Goal: Complete application form

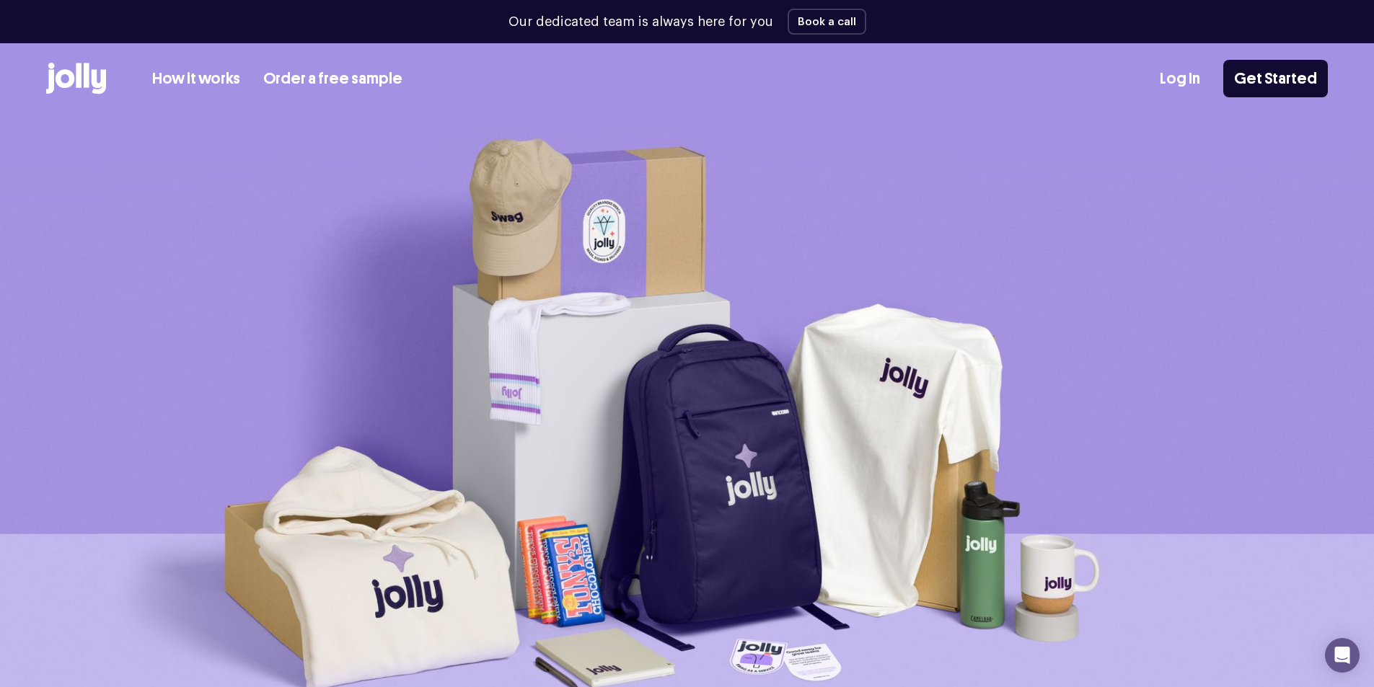
click at [206, 82] on link "How it works" at bounding box center [196, 79] width 88 height 24
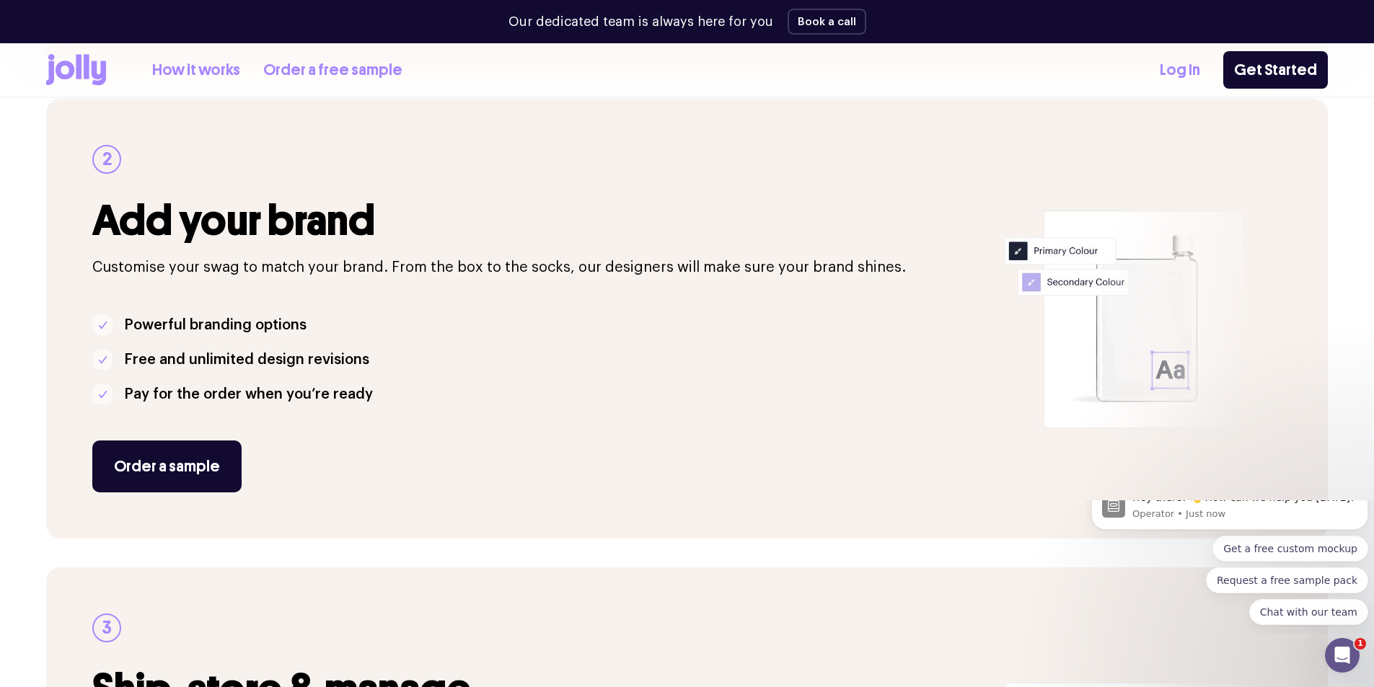
scroll to position [433, 0]
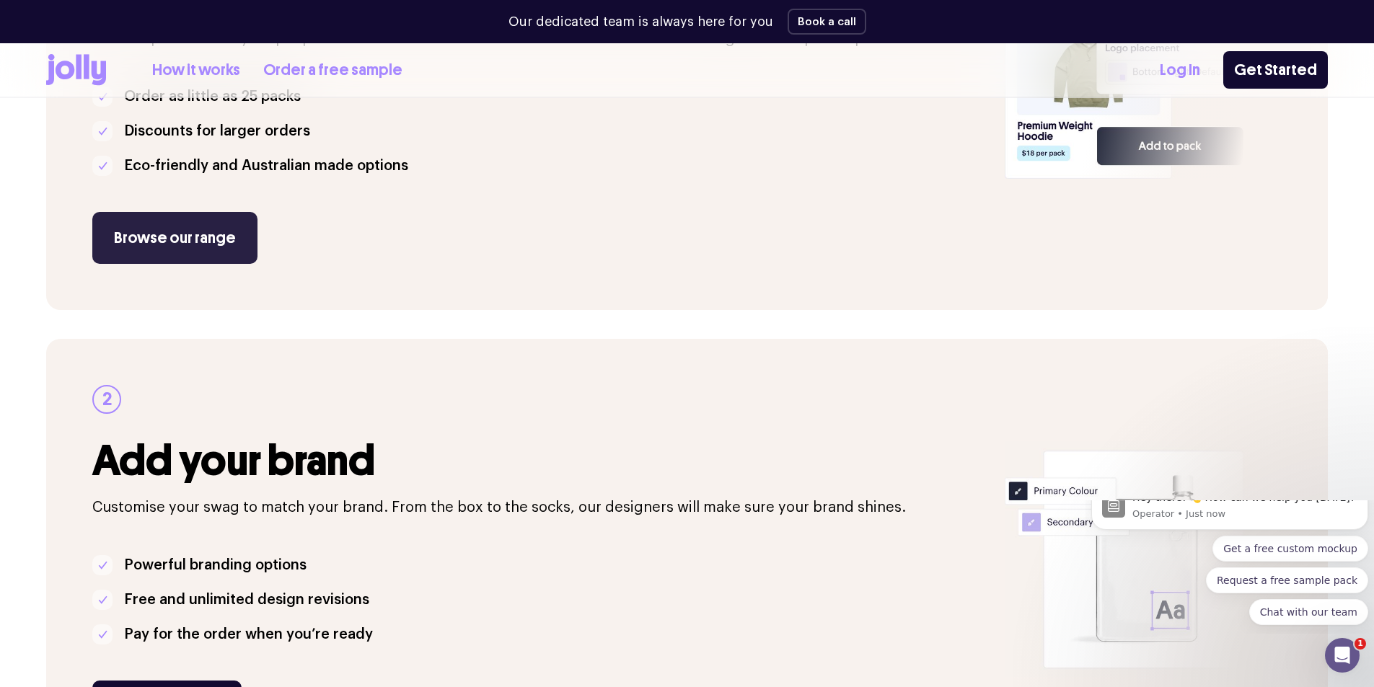
click at [203, 241] on link "Browse our range" at bounding box center [174, 238] width 165 height 52
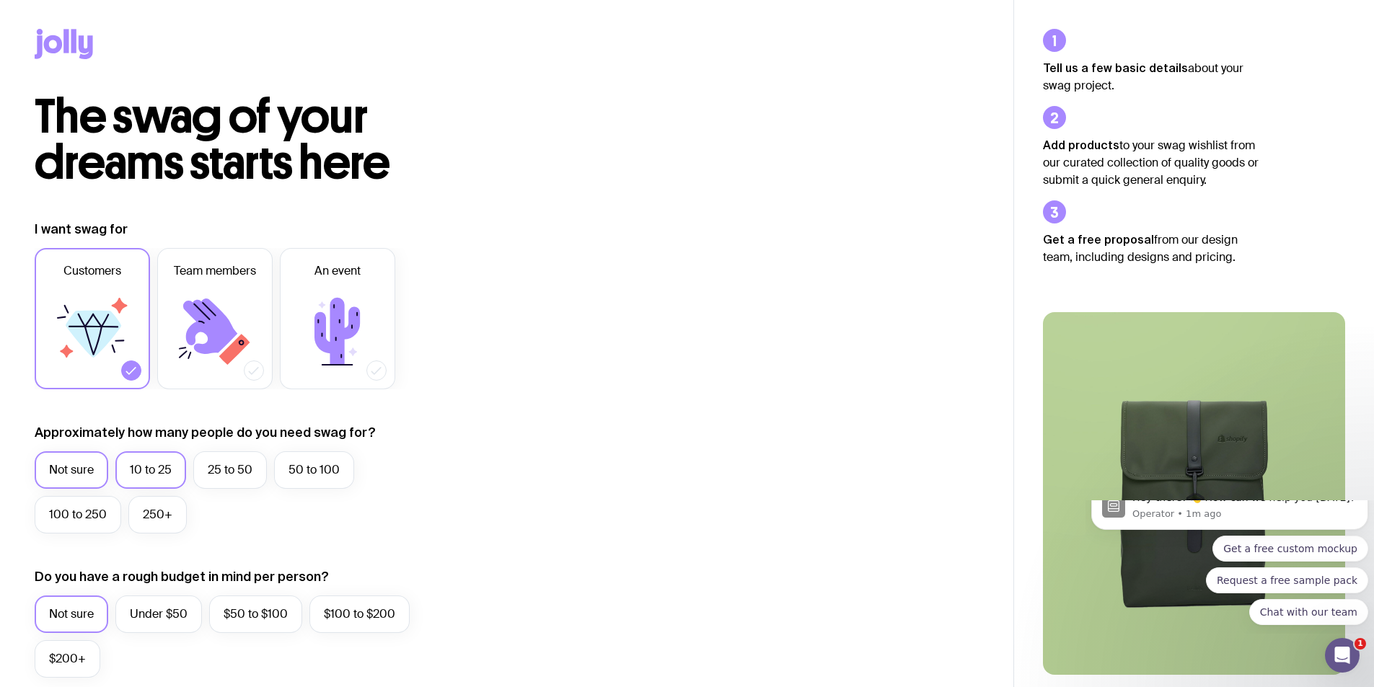
click at [162, 466] on label "10 to 25" at bounding box center [150, 469] width 71 height 37
click at [0, 0] on input "10 to 25" at bounding box center [0, 0] width 0 height 0
click at [262, 287] on label "Team members" at bounding box center [214, 318] width 115 height 141
click at [0, 0] on input "Team members" at bounding box center [0, 0] width 0 height 0
click at [89, 355] on icon at bounding box center [92, 331] width 87 height 87
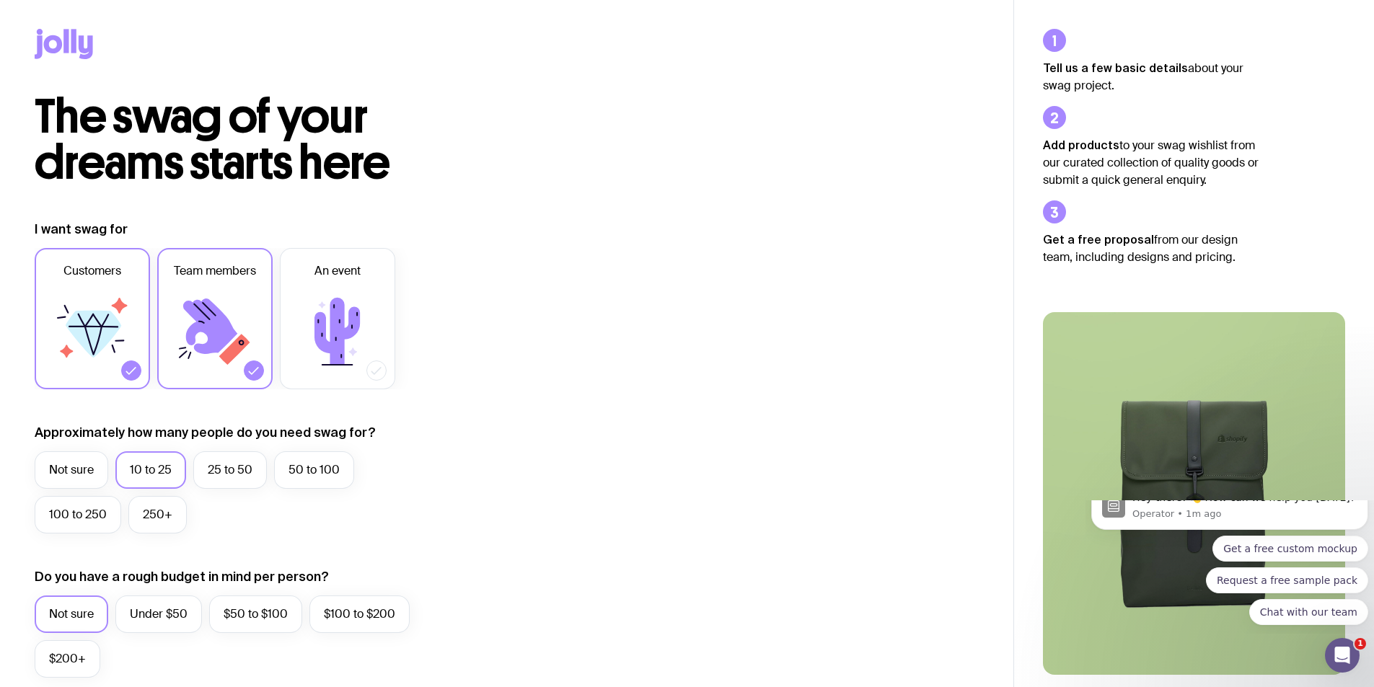
click at [0, 0] on input "Customers" at bounding box center [0, 0] width 0 height 0
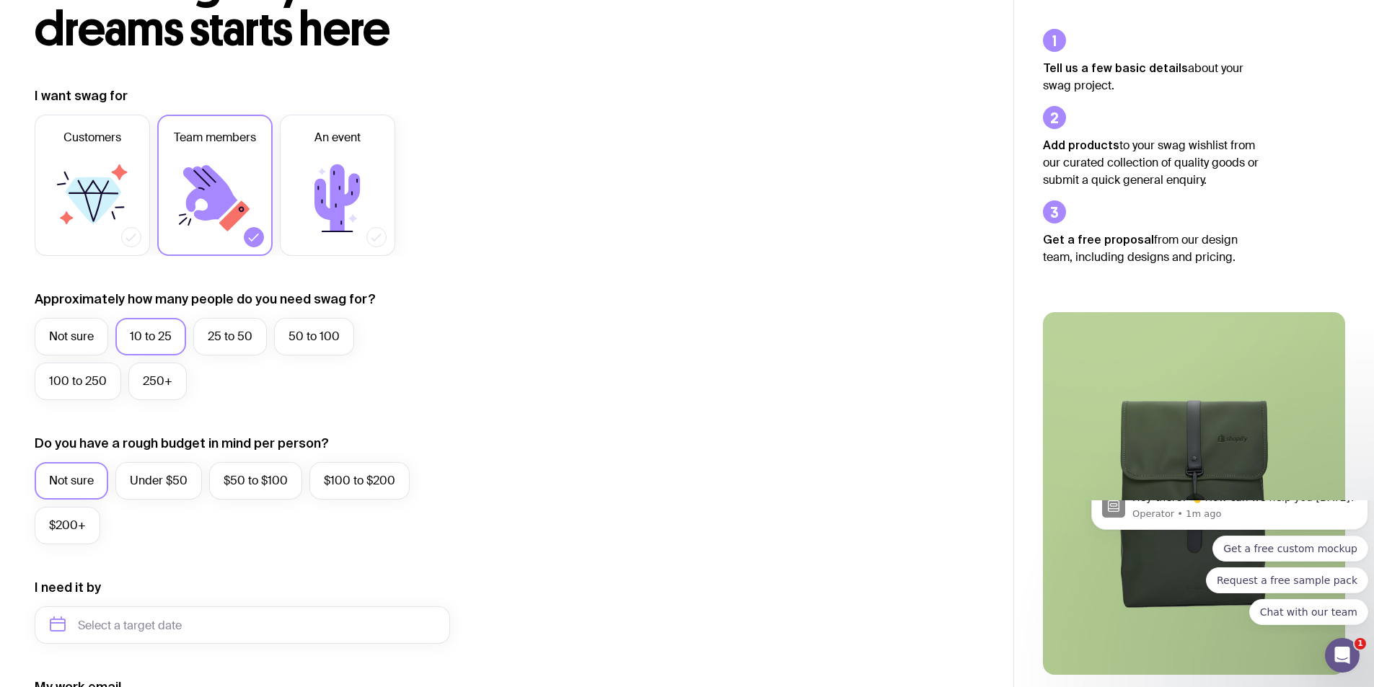
scroll to position [288, 0]
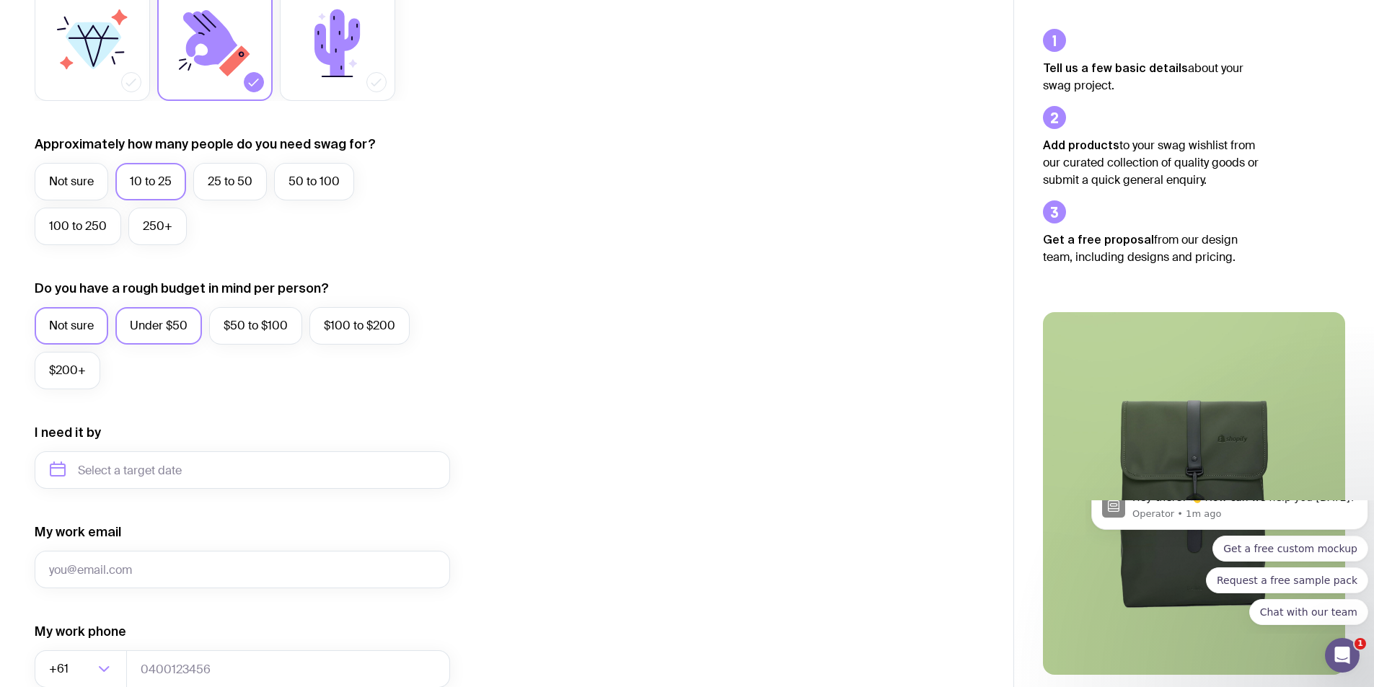
click at [170, 324] on label "Under $50" at bounding box center [158, 325] width 87 height 37
click at [0, 0] on input "Under $50" at bounding box center [0, 0] width 0 height 0
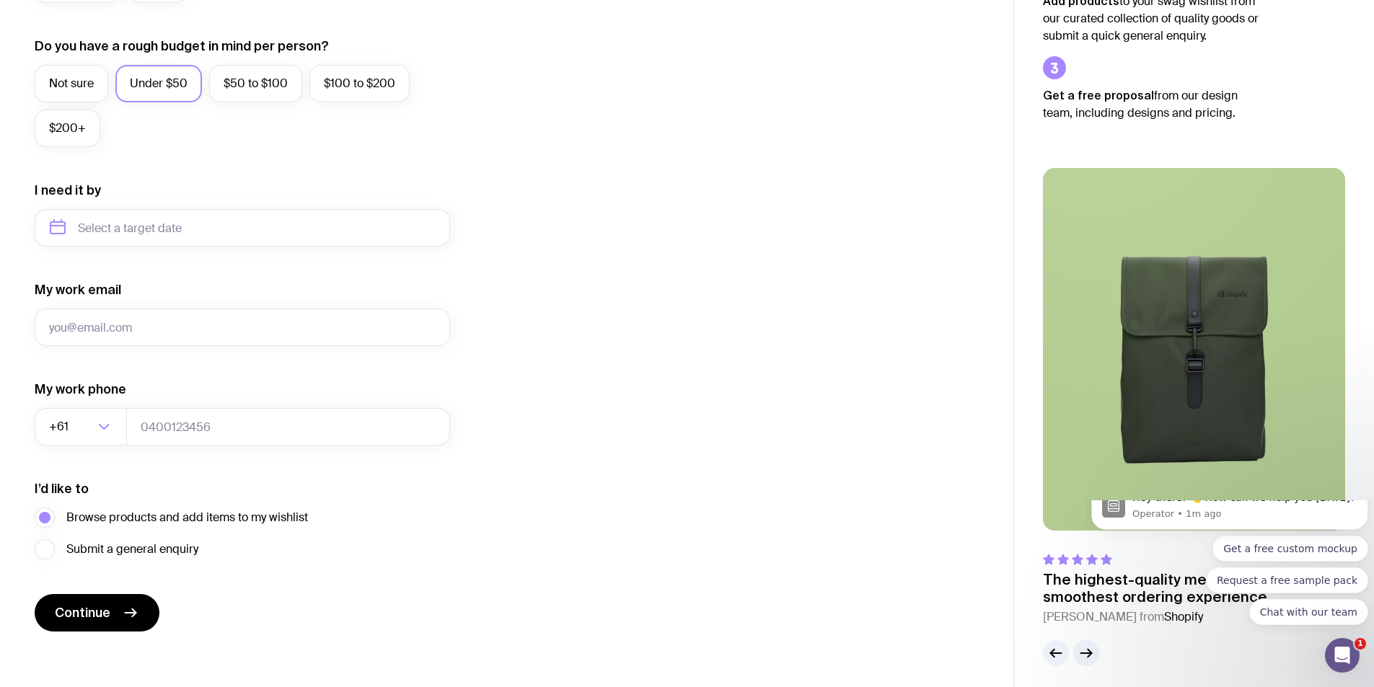
scroll to position [539, 0]
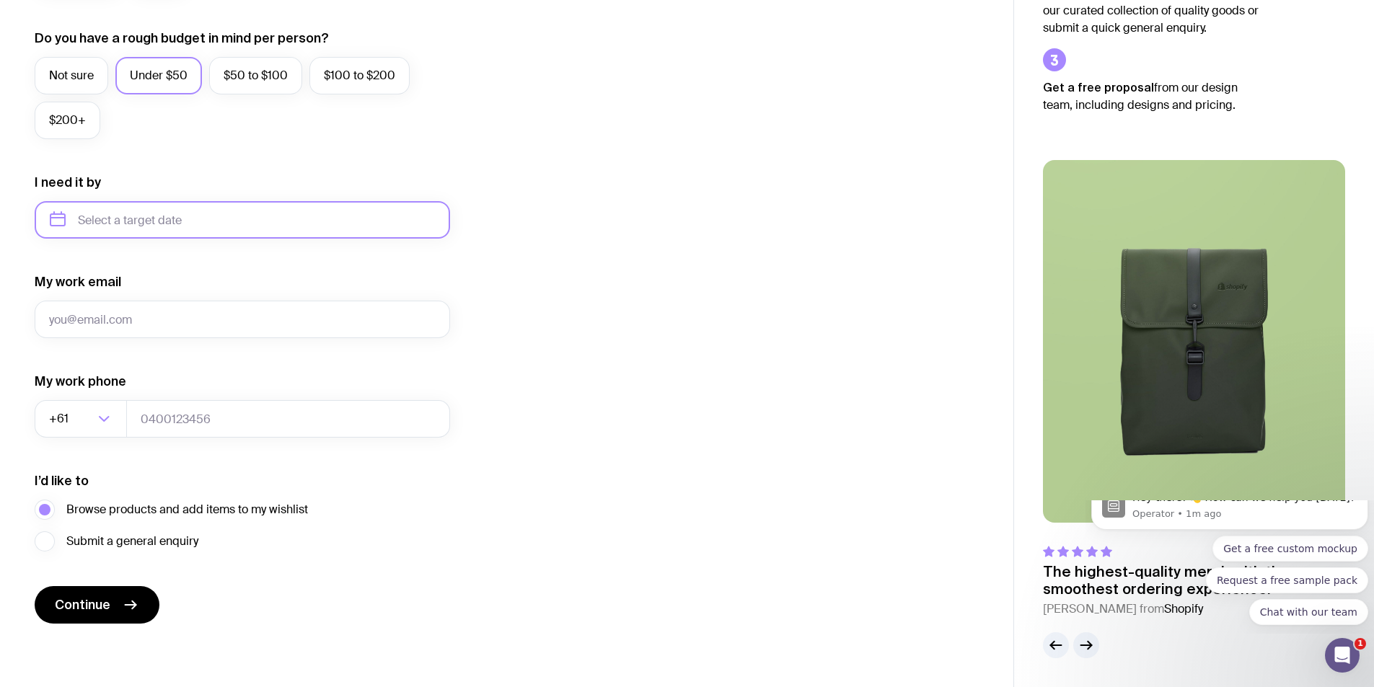
click at [149, 225] on input "text" at bounding box center [242, 219] width 415 height 37
click at [192, 405] on button "Dec" at bounding box center [185, 397] width 53 height 29
type input "December 2025"
click at [207, 322] on input "My work email" at bounding box center [242, 319] width 415 height 37
type input "jsammartino@charlesparsons.com.au"
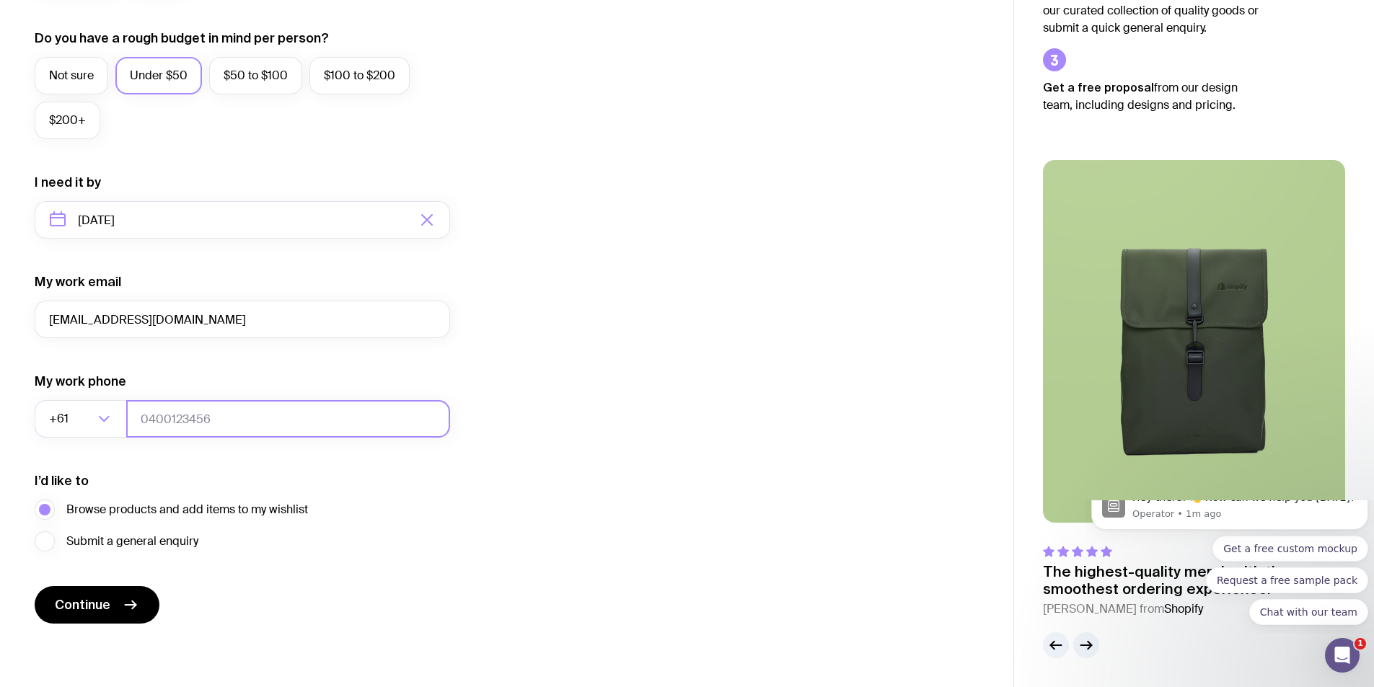
type input "0409822173"
click at [79, 598] on span "Continue" at bounding box center [83, 604] width 56 height 17
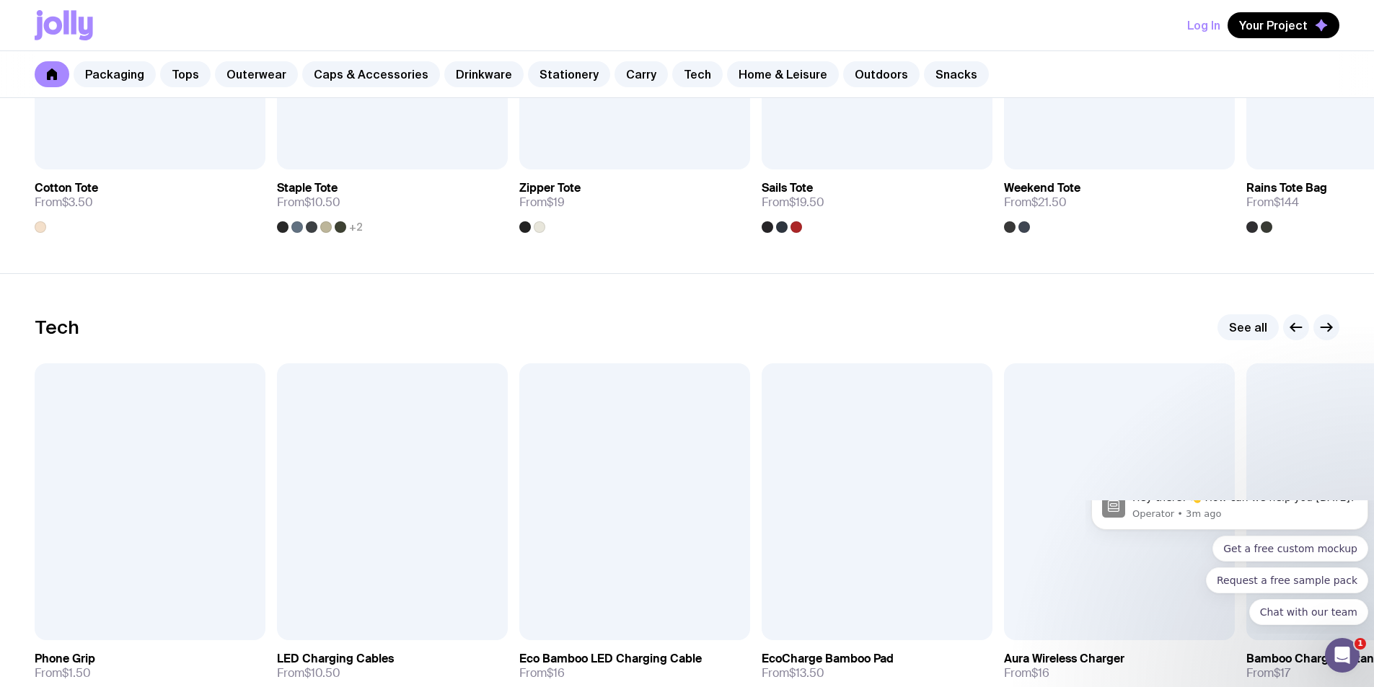
scroll to position [3173, 0]
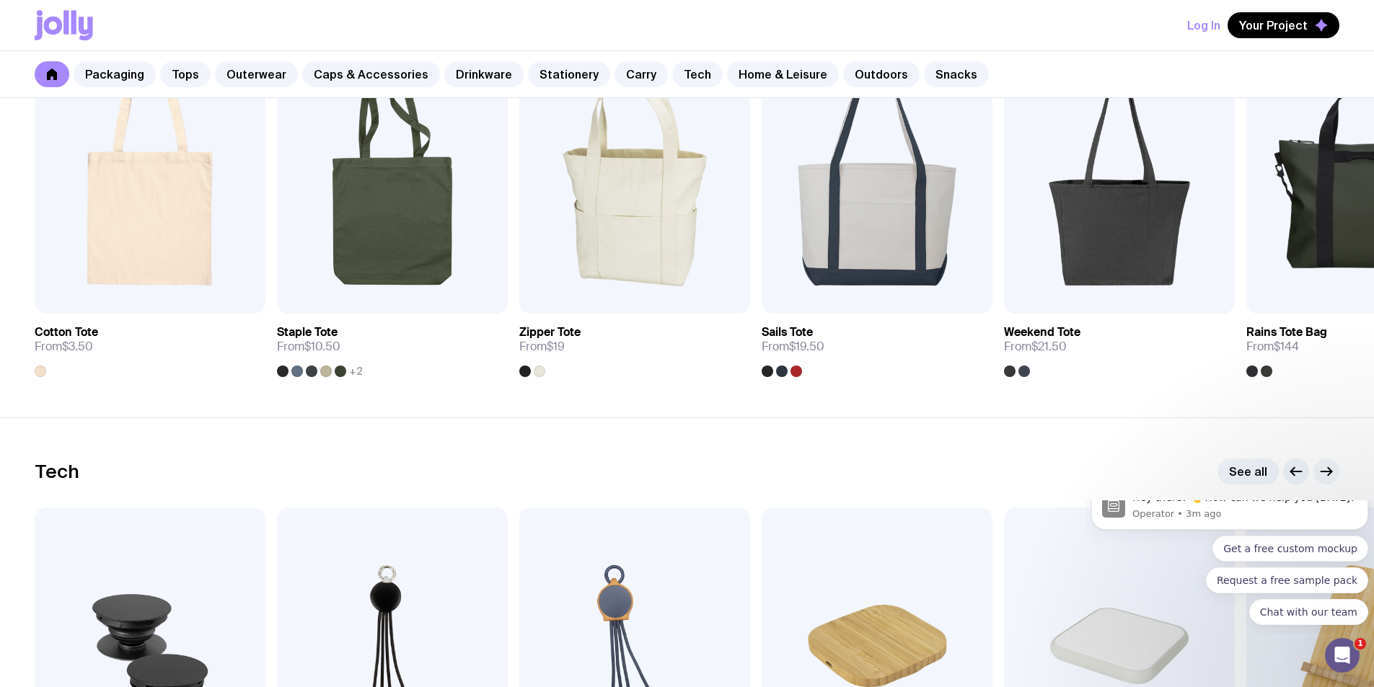
click at [1330, 467] on icon "button" at bounding box center [1325, 471] width 17 height 17
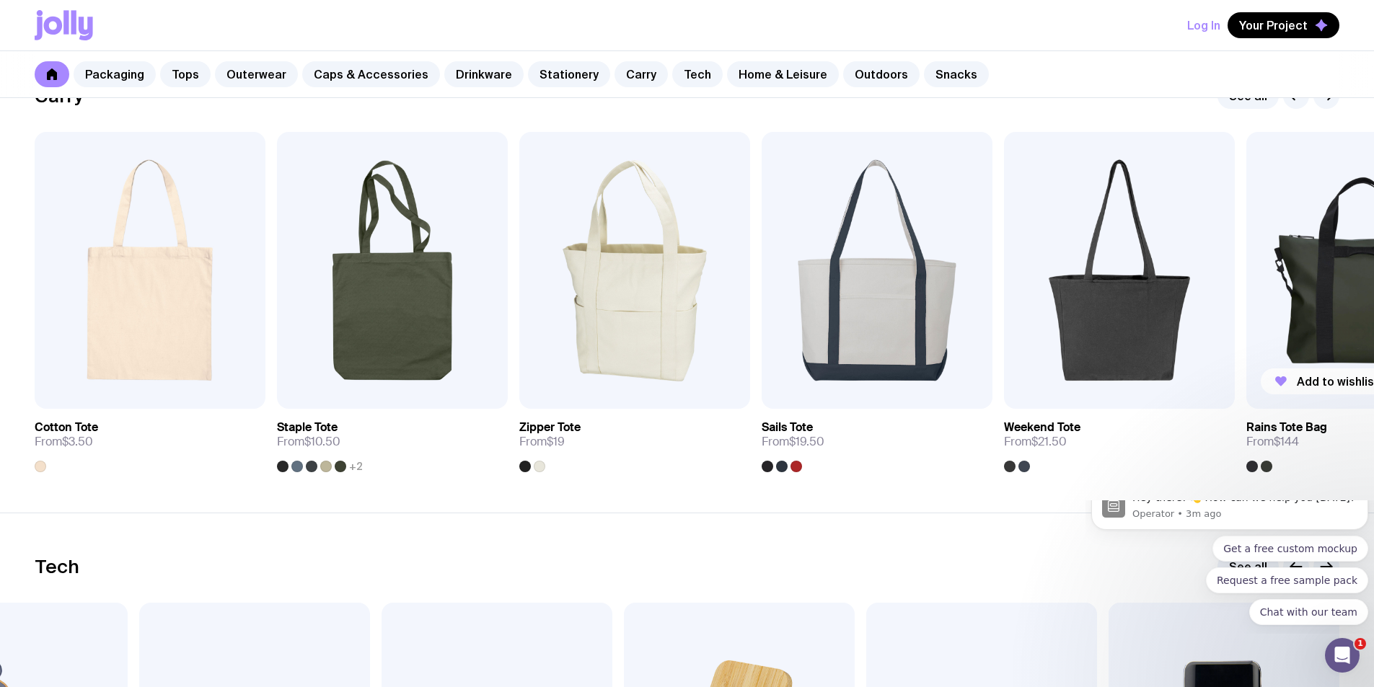
scroll to position [2956, 0]
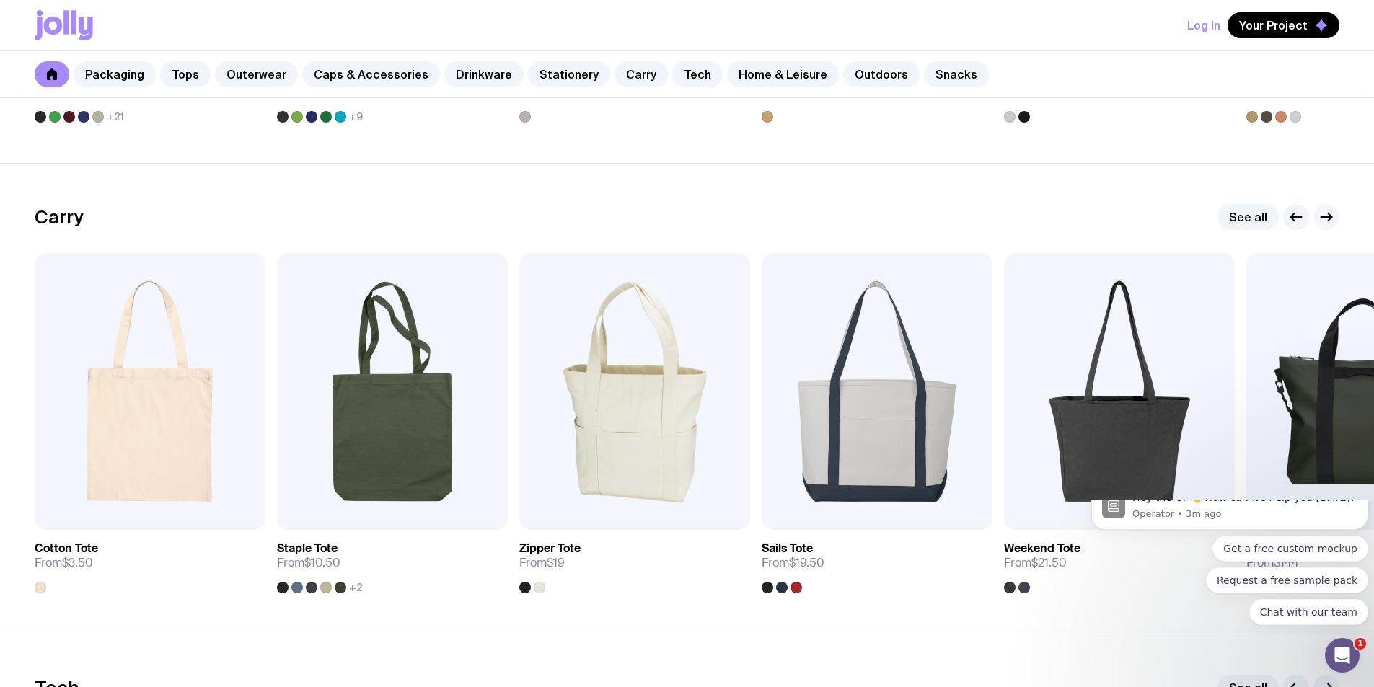
click at [1329, 220] on icon "button" at bounding box center [1329, 217] width 4 height 8
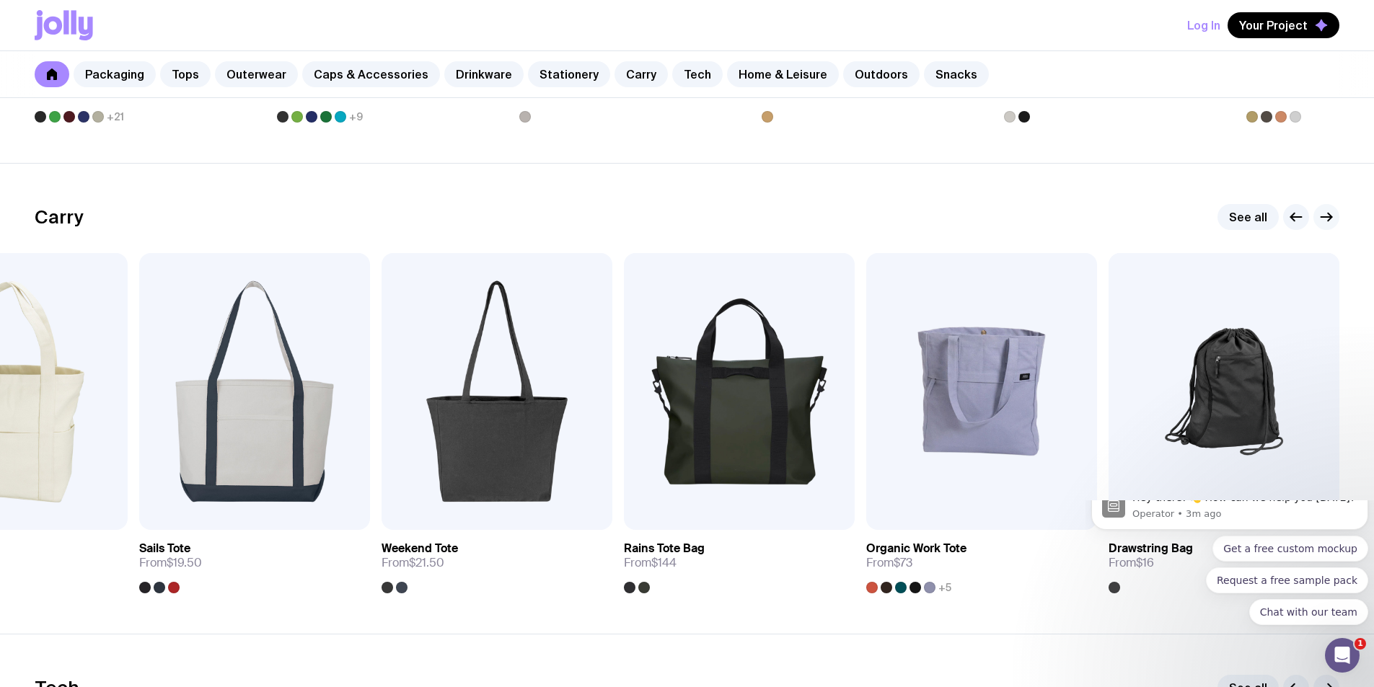
click at [1329, 220] on icon "button" at bounding box center [1329, 217] width 4 height 8
click at [1294, 224] on icon "button" at bounding box center [1295, 216] width 17 height 17
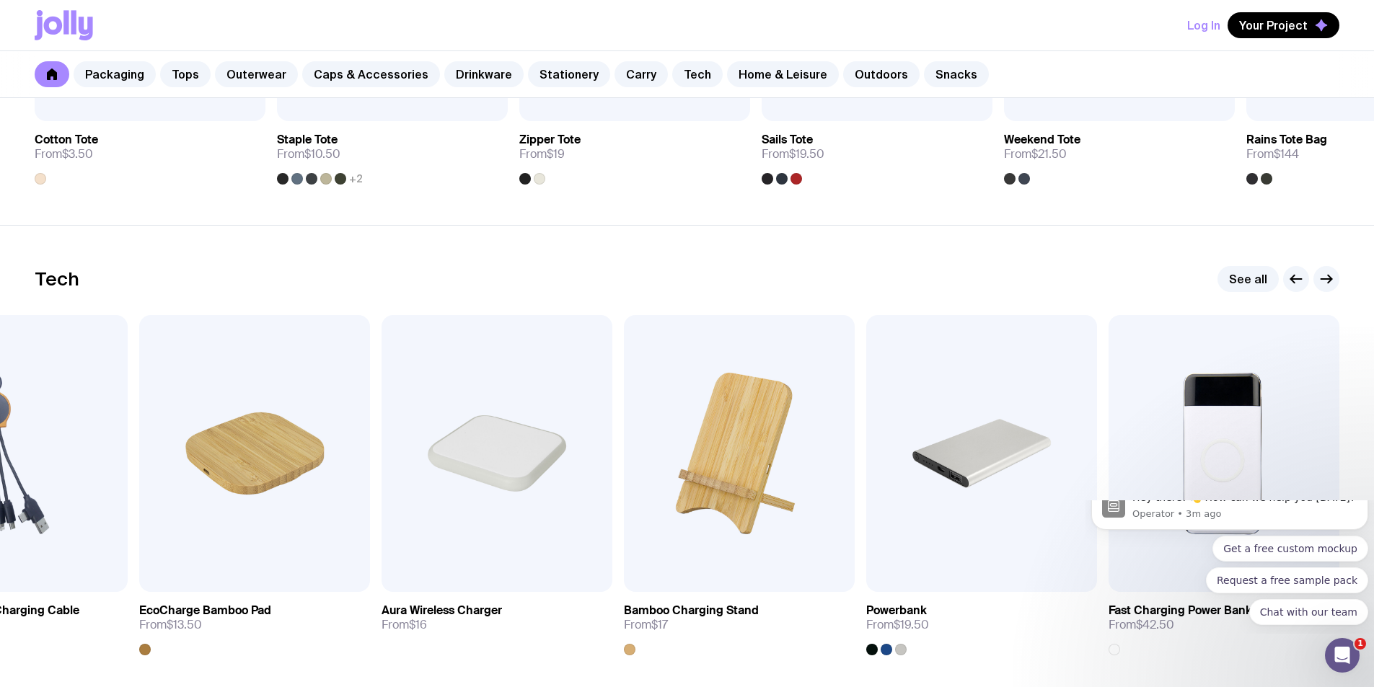
scroll to position [3389, 0]
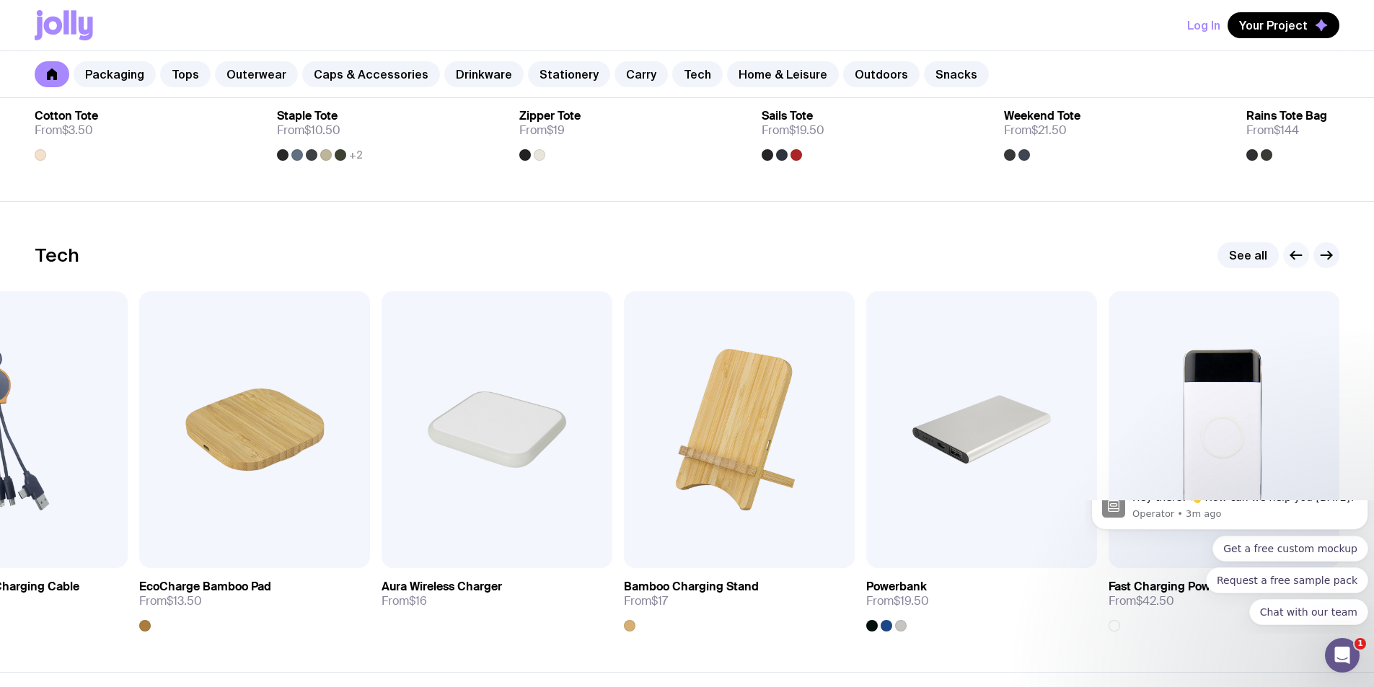
click at [1291, 262] on icon "button" at bounding box center [1295, 255] width 17 height 17
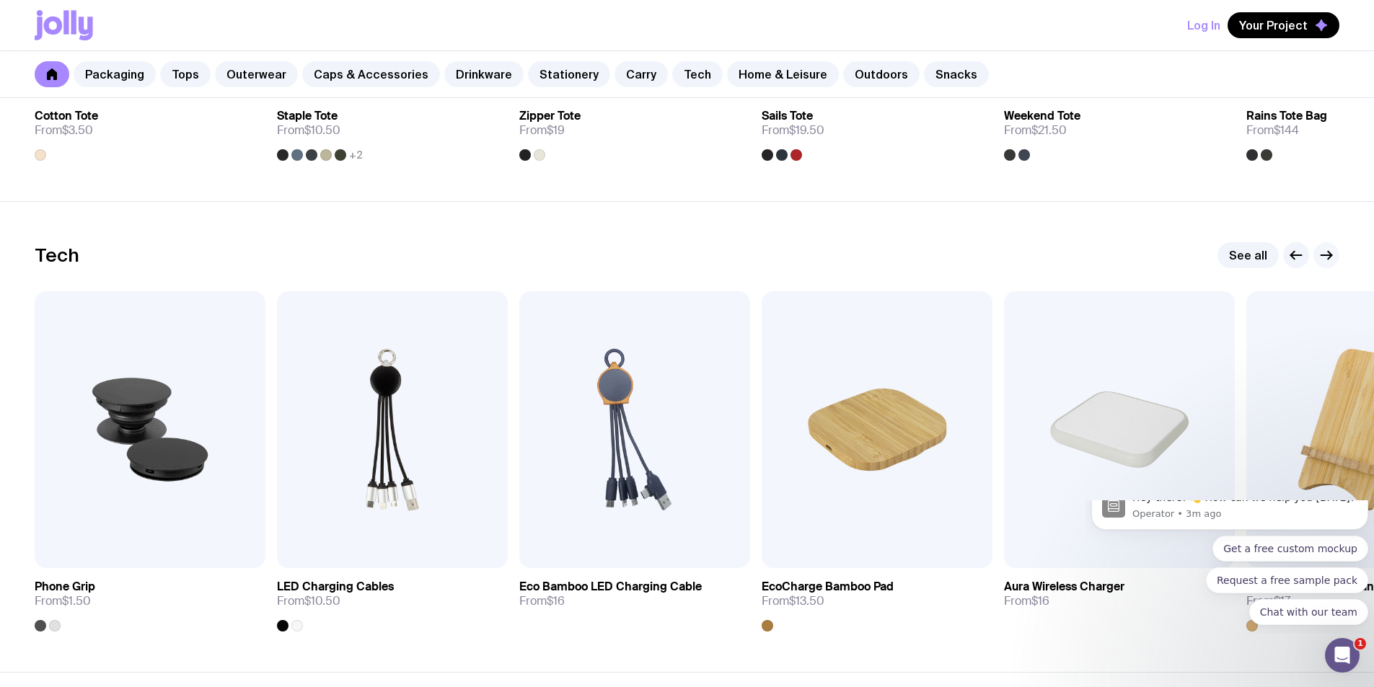
click at [1325, 260] on icon "button" at bounding box center [1325, 255] width 17 height 17
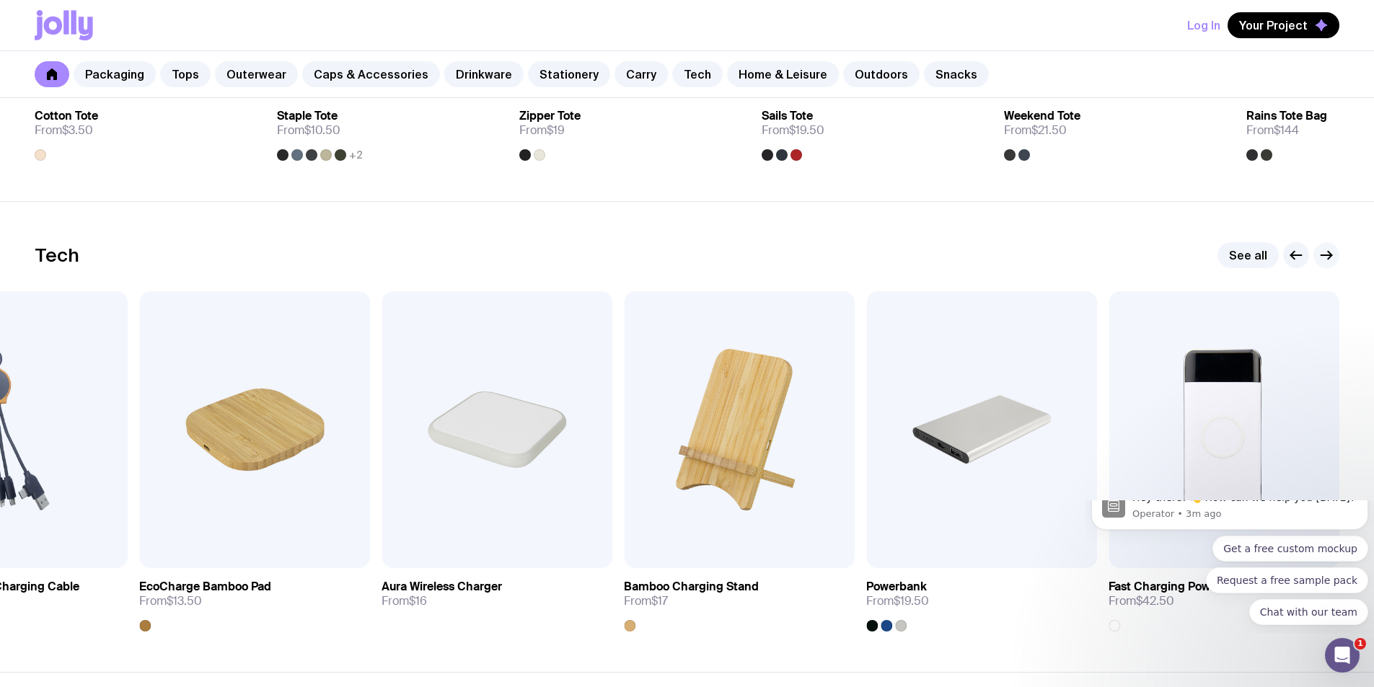
click at [1325, 260] on icon "button" at bounding box center [1325, 255] width 17 height 17
click at [1323, 255] on icon "button" at bounding box center [1326, 255] width 11 height 0
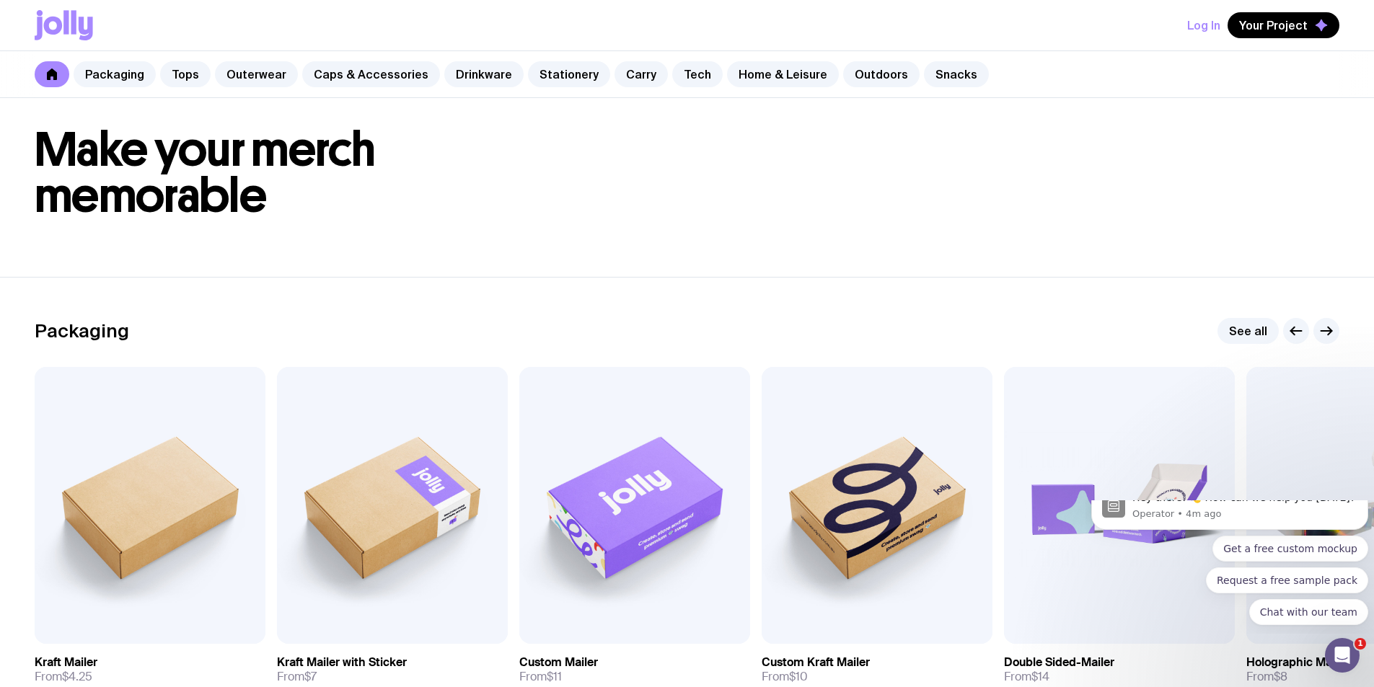
scroll to position [0, 0]
